Goal: Information Seeking & Learning: Learn about a topic

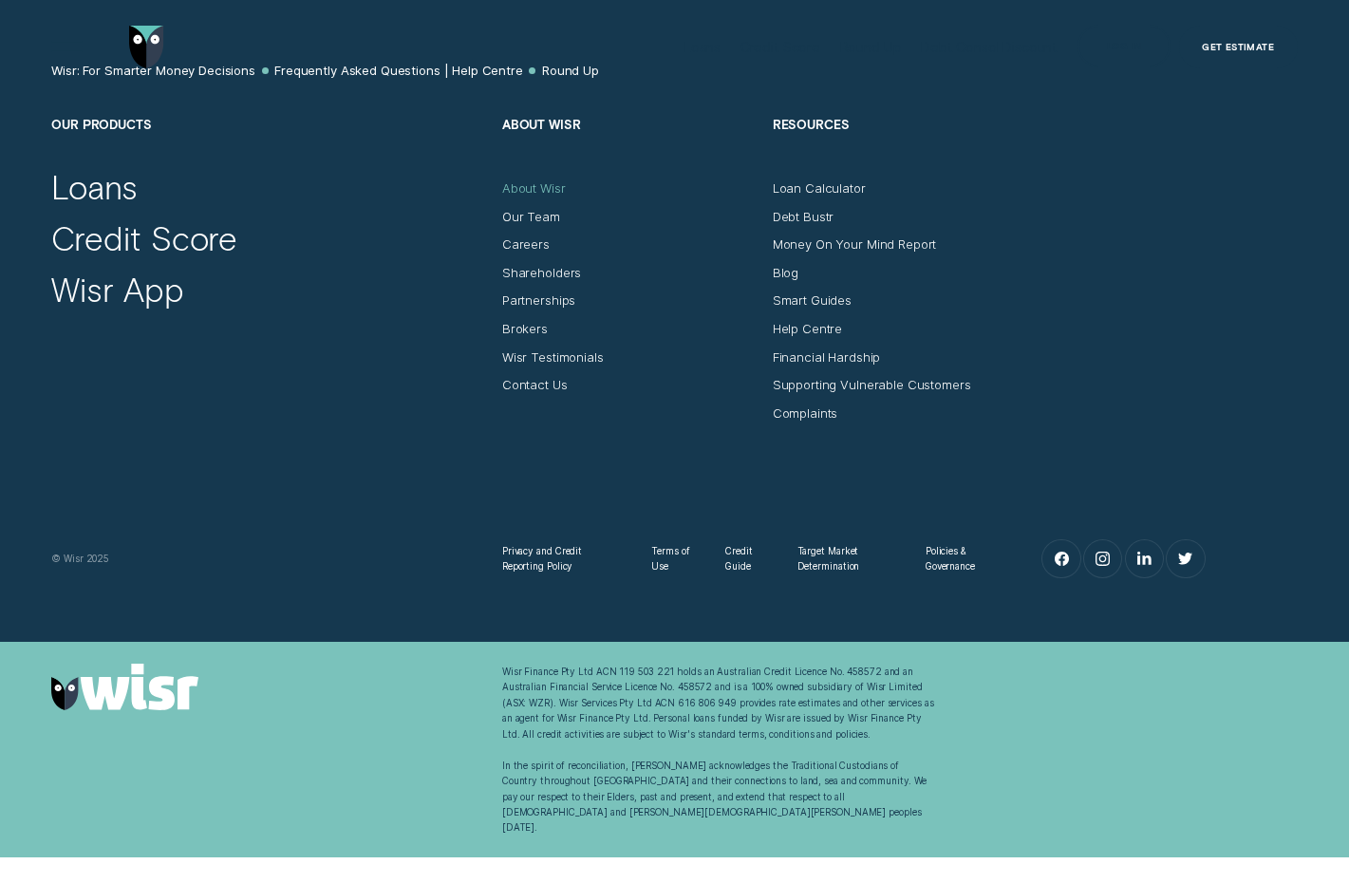
click at [528, 192] on div "About Wisr" at bounding box center [534, 187] width 64 height 15
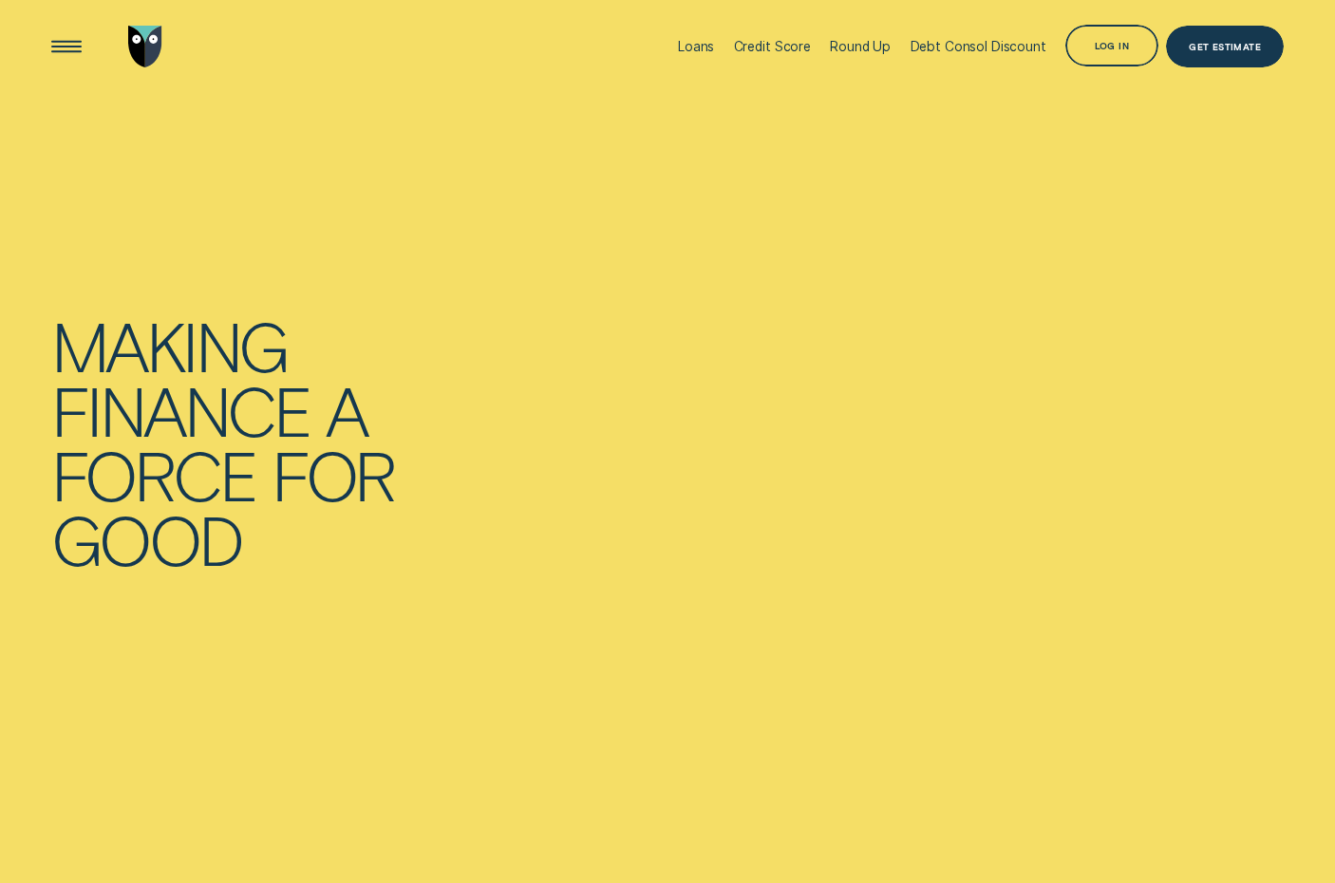
click at [857, 43] on div "Round Up" at bounding box center [860, 46] width 61 height 15
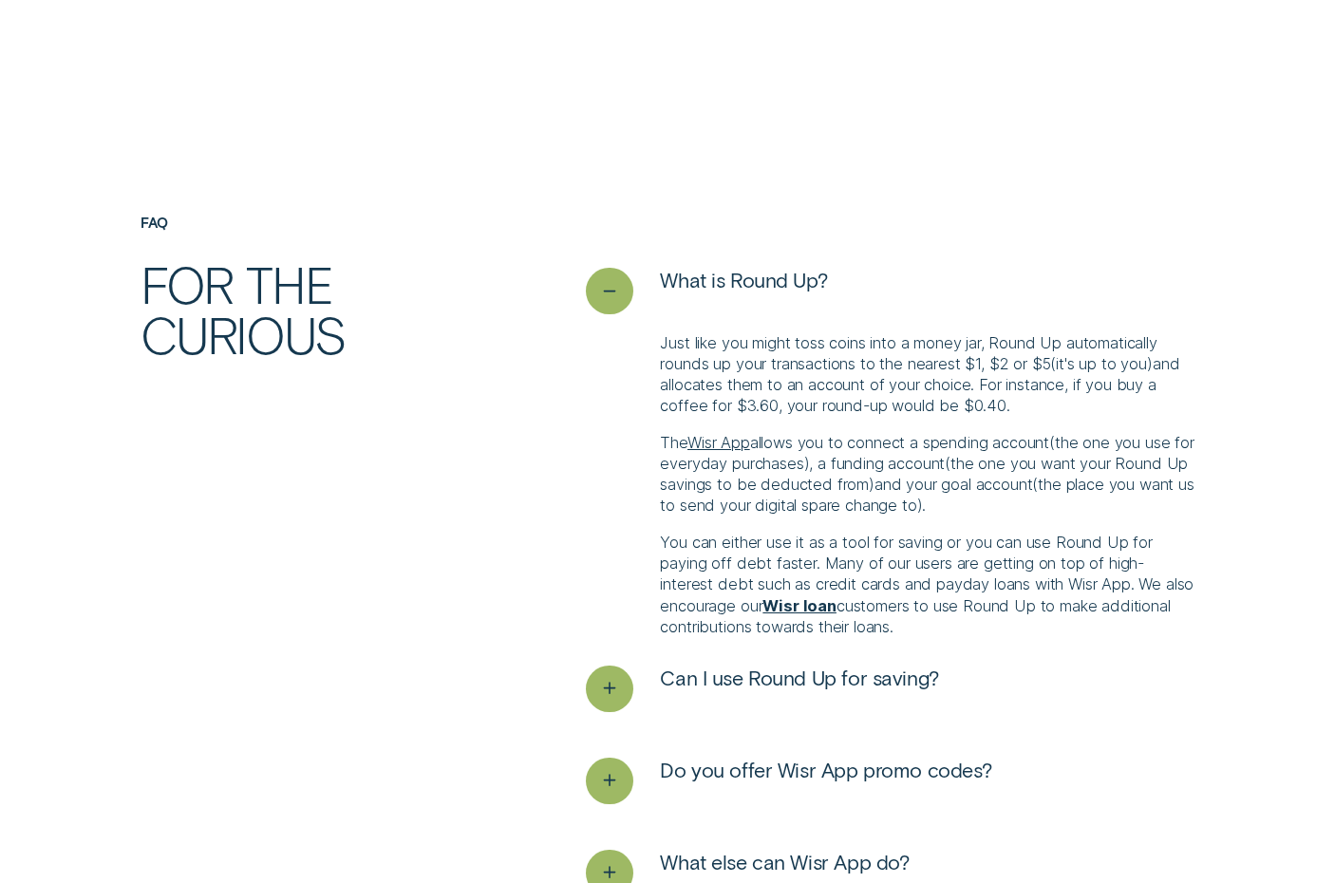
scroll to position [3703, 0]
